Goal: Task Accomplishment & Management: Use online tool/utility

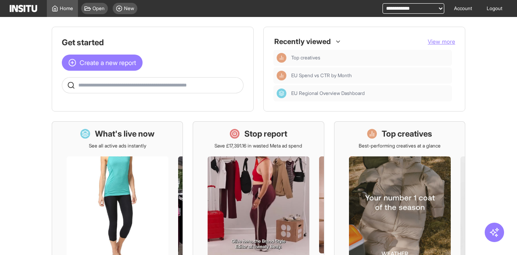
click at [29, 117] on main "Get started Create a new report Ask questions like: Which campaigns had the hig…" at bounding box center [258, 136] width 517 height 238
click at [104, 63] on span "Create a new report" at bounding box center [108, 63] width 57 height 10
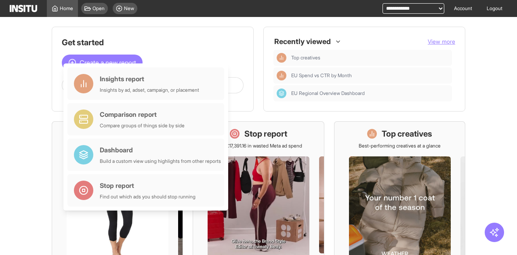
click at [38, 63] on main "Get started Create a new report Ask questions like: Which campaigns had the hig…" at bounding box center [258, 136] width 517 height 238
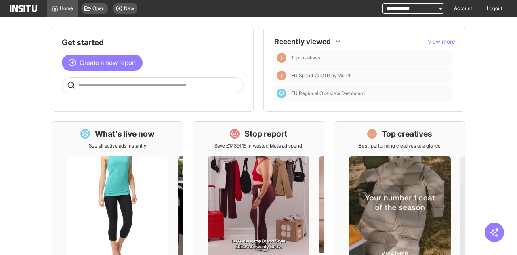
click at [123, 81] on span at bounding box center [152, 85] width 181 height 8
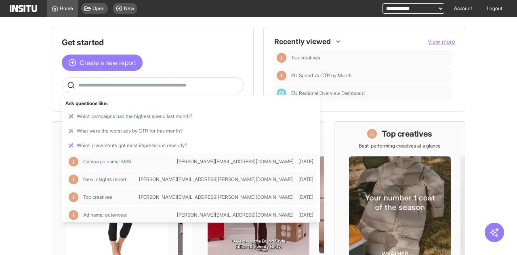
click at [122, 85] on input "text" at bounding box center [159, 85] width 162 height 6
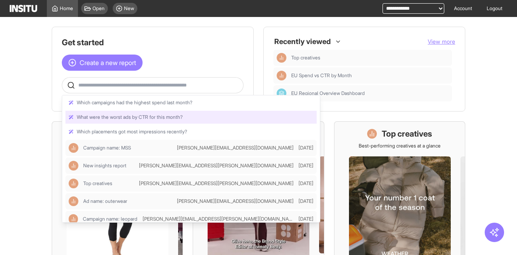
scroll to position [21, 0]
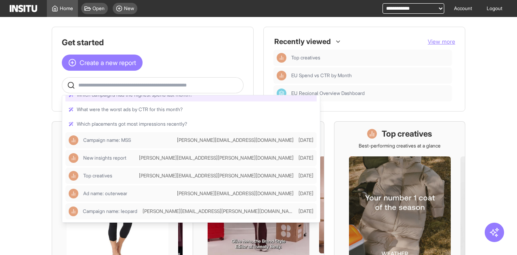
click at [36, 93] on main "Get started Create a new report Ask questions like: Which campaigns had the hig…" at bounding box center [258, 136] width 517 height 238
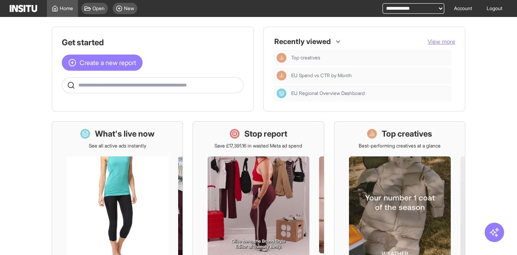
click at [317, 38] on div at bounding box center [302, 41] width 58 height 15
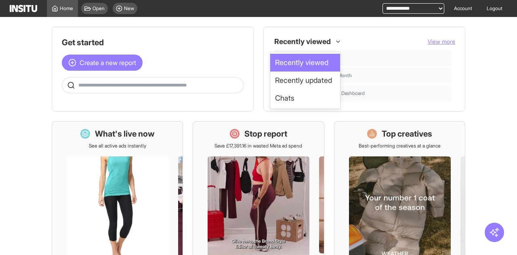
click at [317, 38] on div at bounding box center [302, 41] width 58 height 15
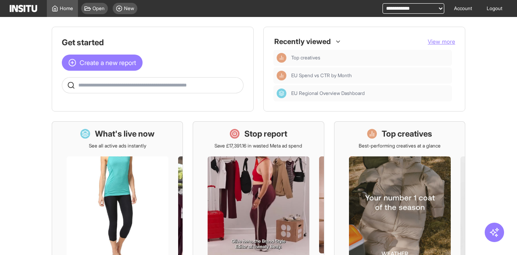
click at [483, 233] on main "Get started Create a new report Ask questions like: Which campaigns had the hig…" at bounding box center [258, 136] width 517 height 238
click at [493, 235] on icon "button" at bounding box center [494, 232] width 11 height 11
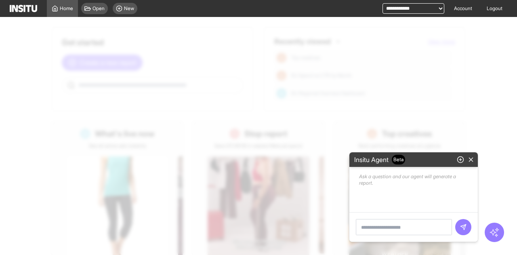
click at [493, 235] on icon "button" at bounding box center [494, 232] width 11 height 11
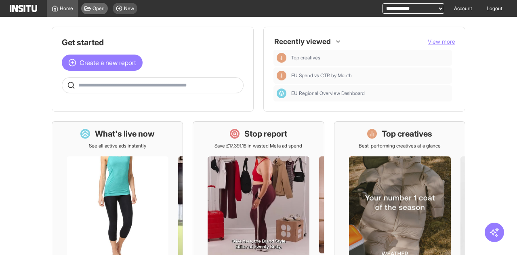
click at [98, 10] on span "Open" at bounding box center [98, 8] width 12 height 6
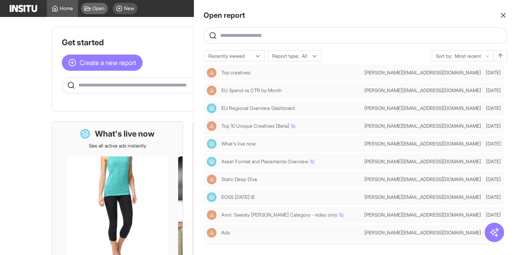
click at [98, 10] on div at bounding box center [258, 127] width 517 height 255
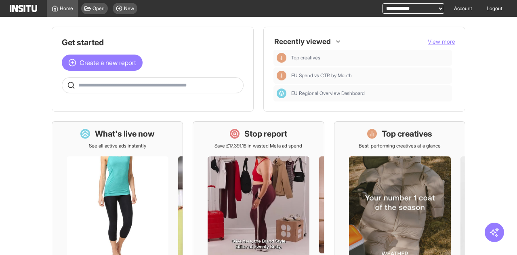
click at [141, 5] on div "Open New" at bounding box center [109, 8] width 63 height 17
click at [123, 9] on div "New" at bounding box center [125, 8] width 25 height 11
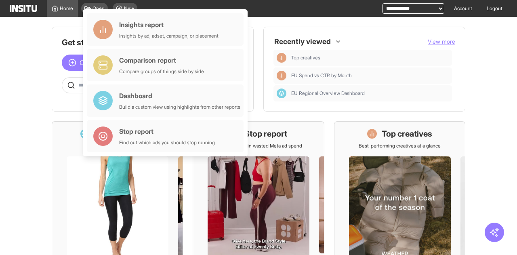
click at [42, 35] on main "Get started Create a new report Ask questions like: Which campaigns had the hig…" at bounding box center [258, 136] width 517 height 238
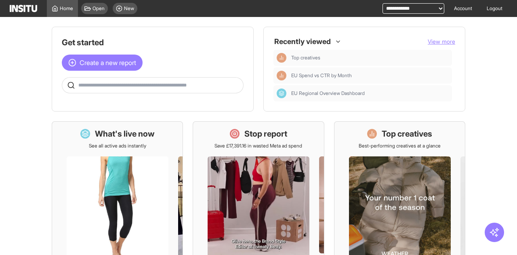
click at [310, 40] on div at bounding box center [302, 41] width 58 height 15
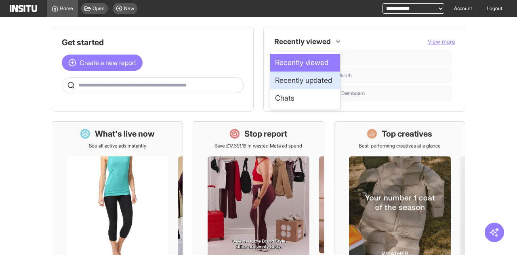
click at [317, 80] on span "Recently updated" at bounding box center [303, 80] width 57 height 11
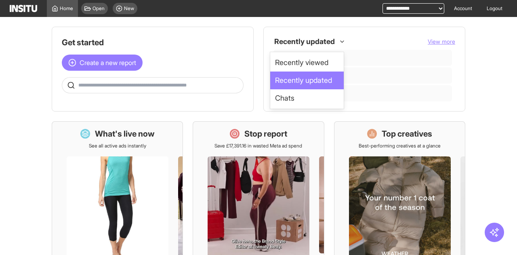
click at [316, 41] on div at bounding box center [304, 41] width 62 height 15
click at [312, 63] on span "Recently viewed" at bounding box center [301, 62] width 53 height 11
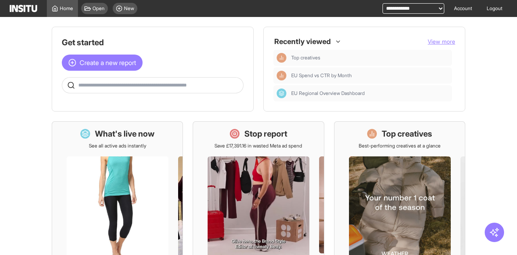
click at [444, 40] on span "View more" at bounding box center [441, 41] width 27 height 7
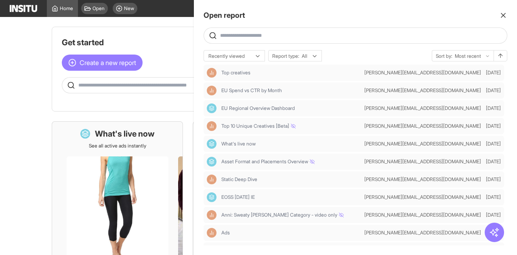
click at [502, 14] on icon "button" at bounding box center [503, 15] width 8 height 8
